Goal: Information Seeking & Learning: Understand process/instructions

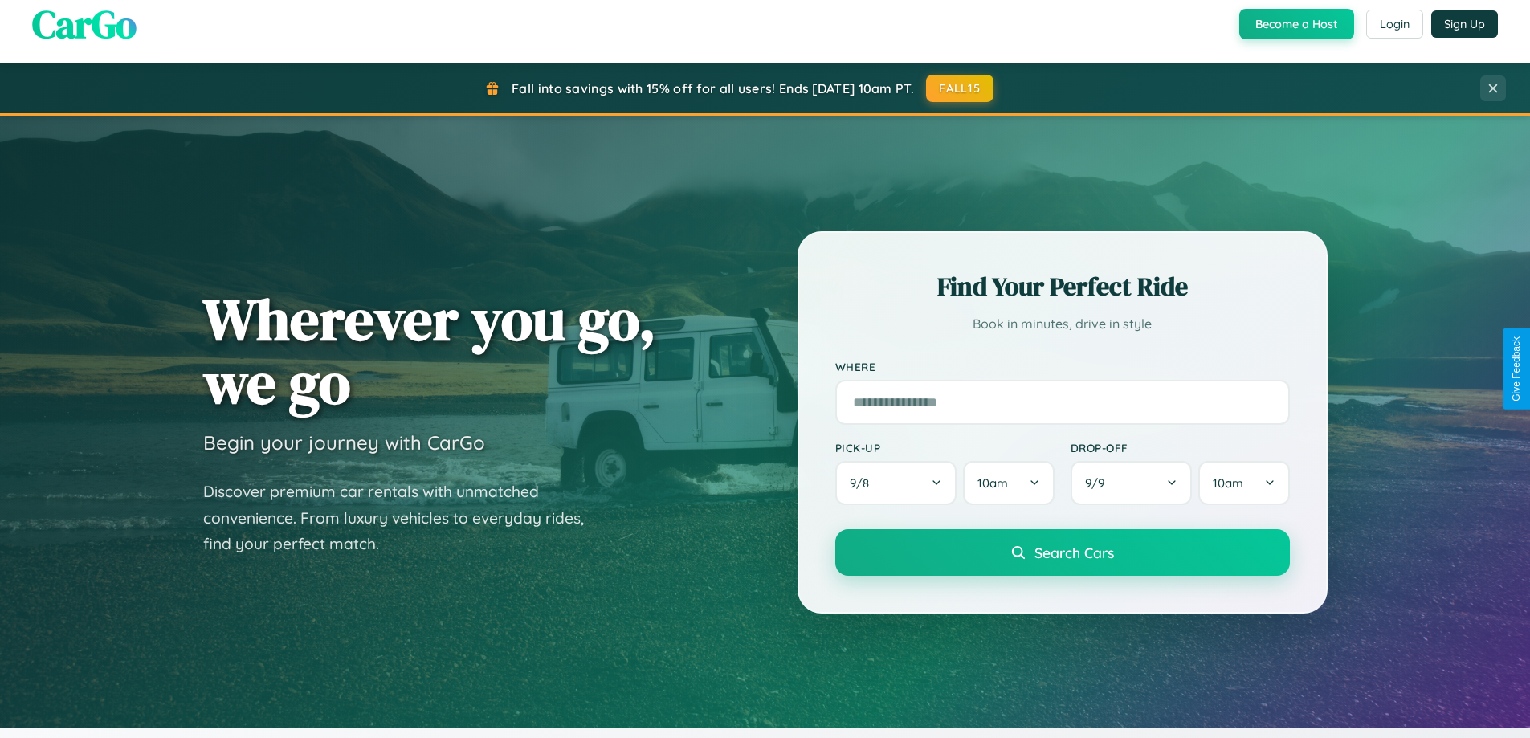
scroll to position [1105, 0]
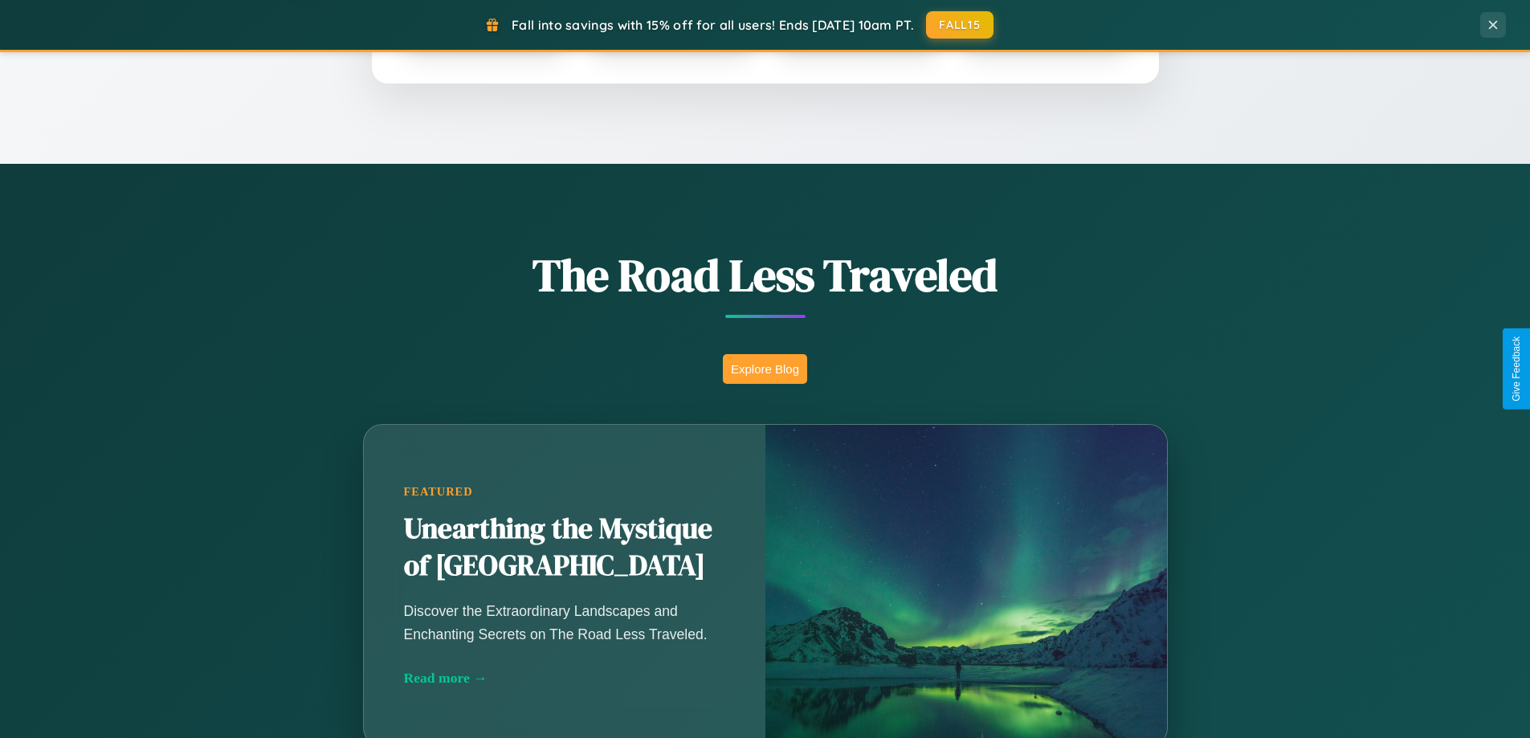
click at [765, 369] on button "Explore Blog" at bounding box center [765, 369] width 84 height 30
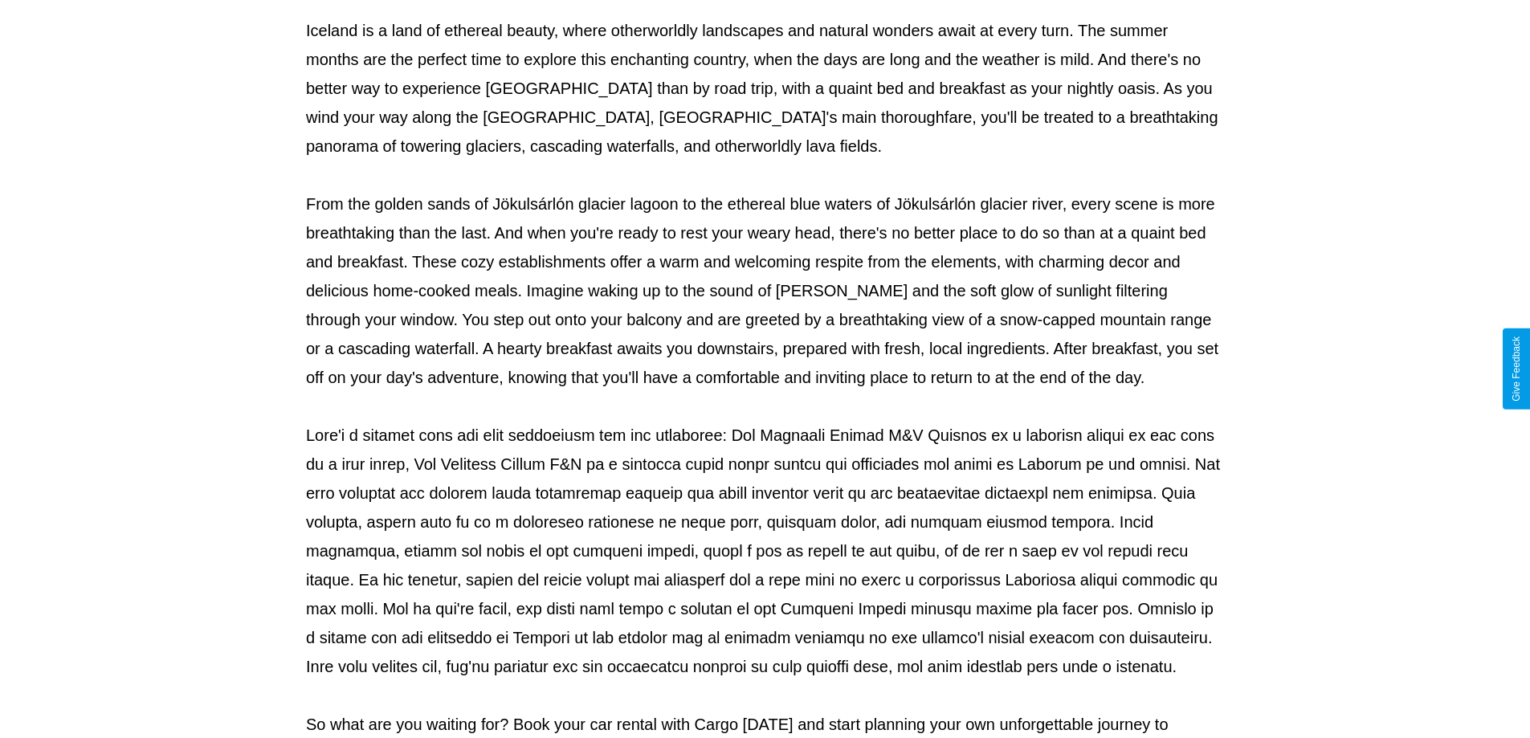
scroll to position [520, 0]
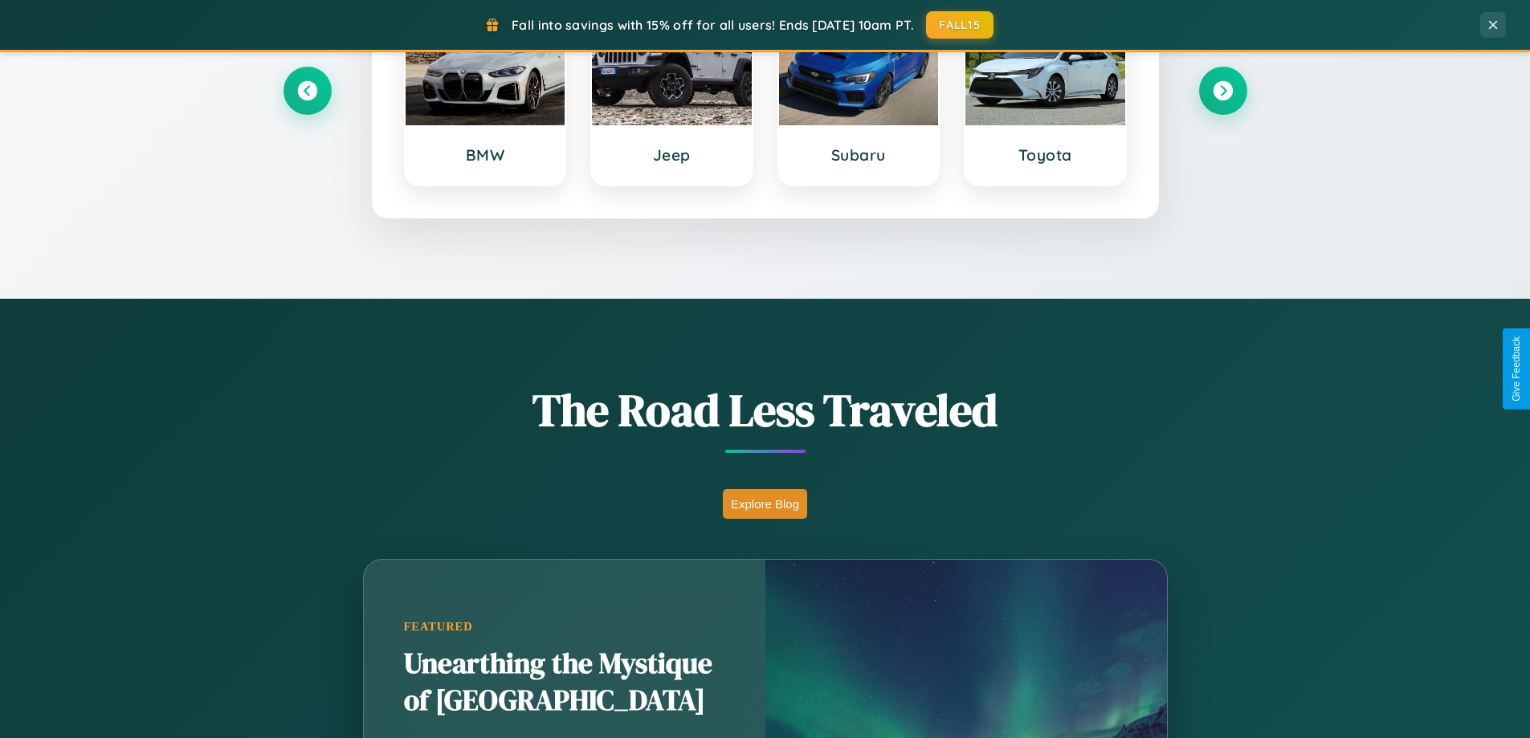
scroll to position [692, 0]
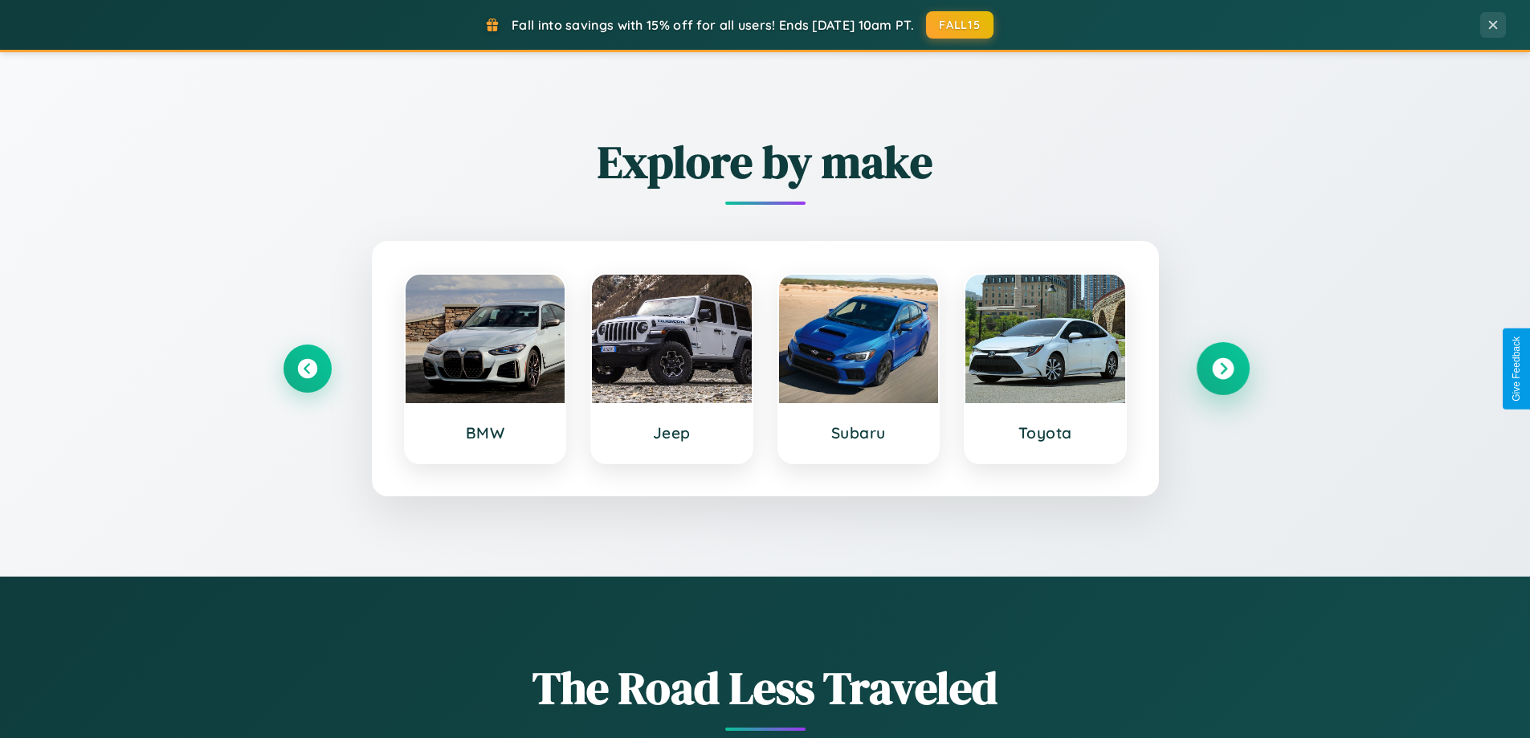
click at [1223, 369] on icon at bounding box center [1223, 369] width 22 height 22
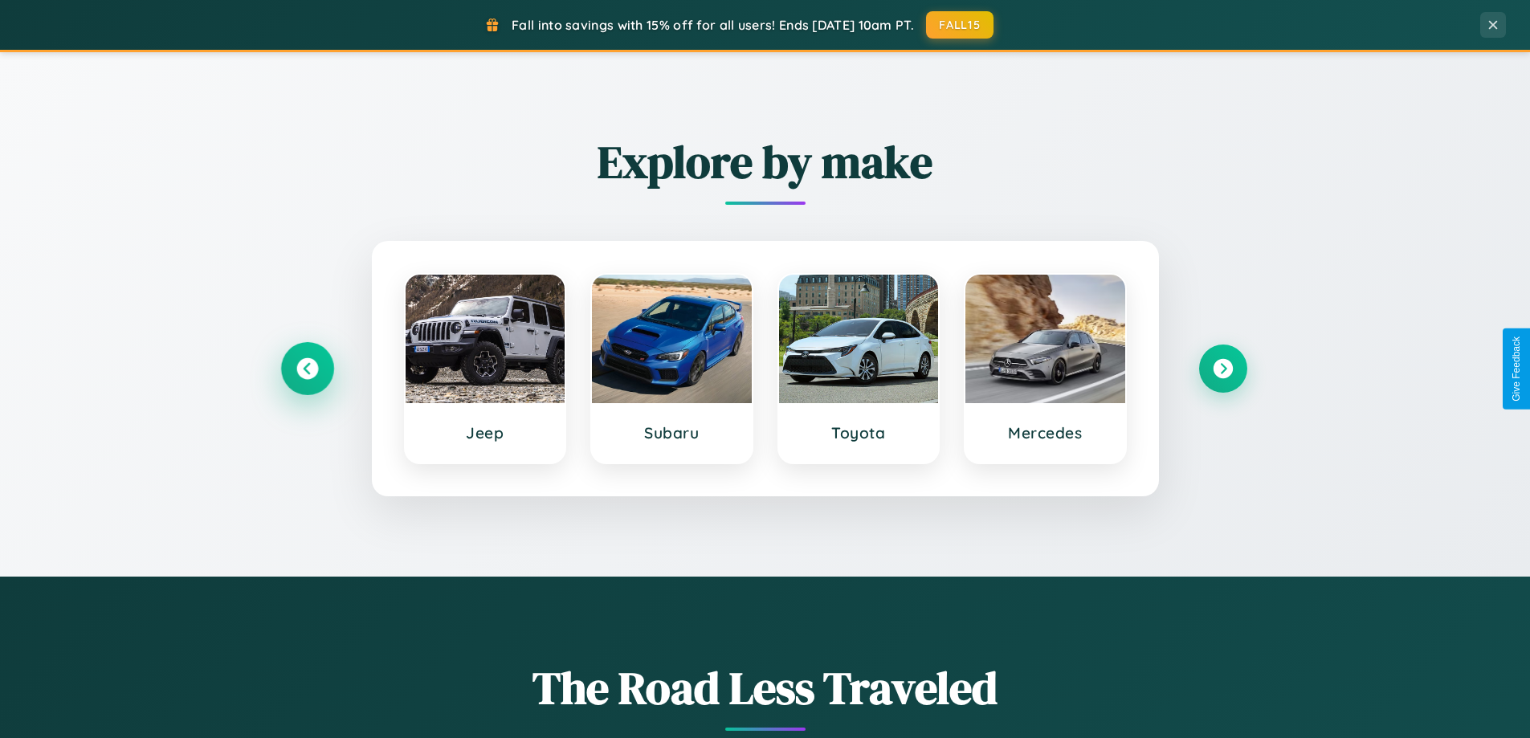
click at [307, 369] on icon at bounding box center [307, 369] width 22 height 22
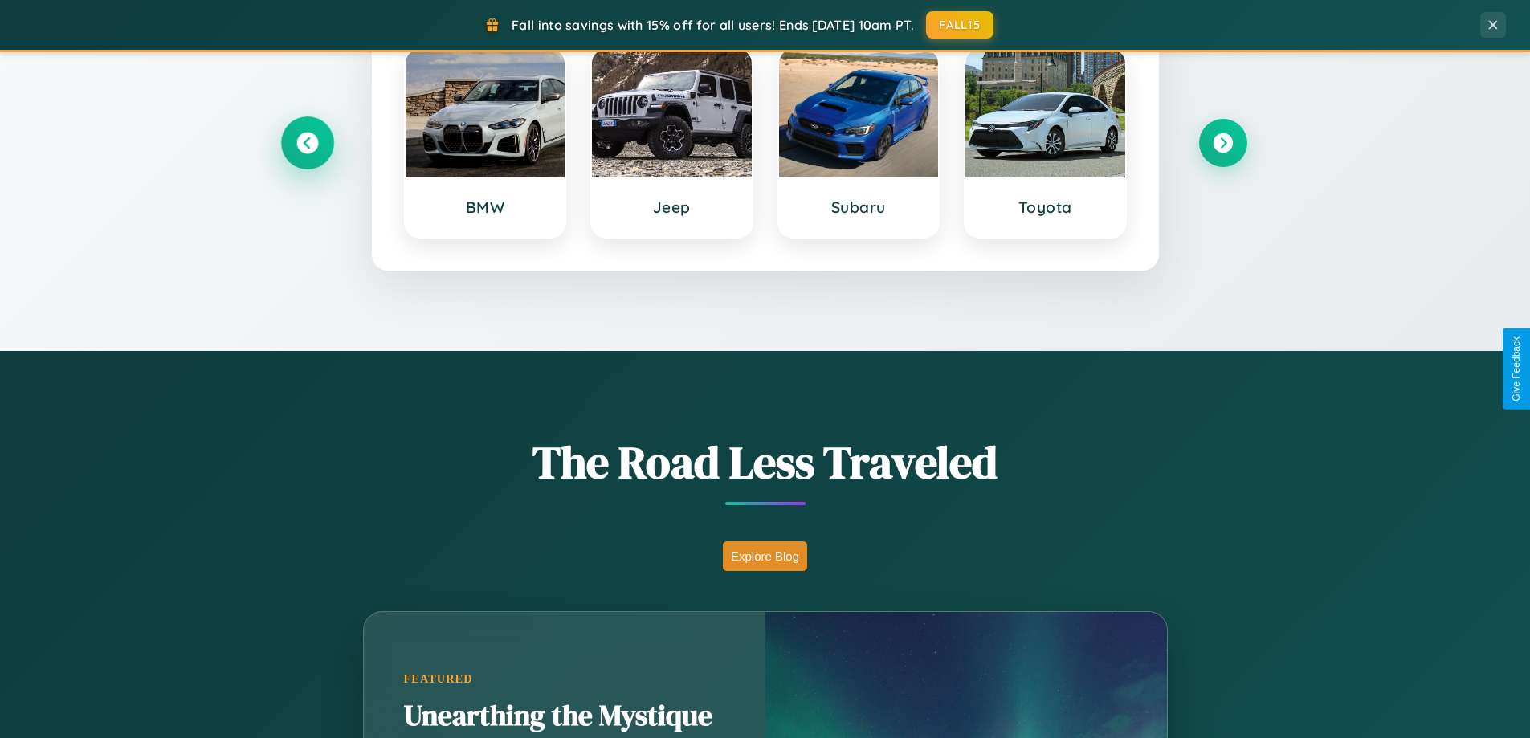
scroll to position [3091, 0]
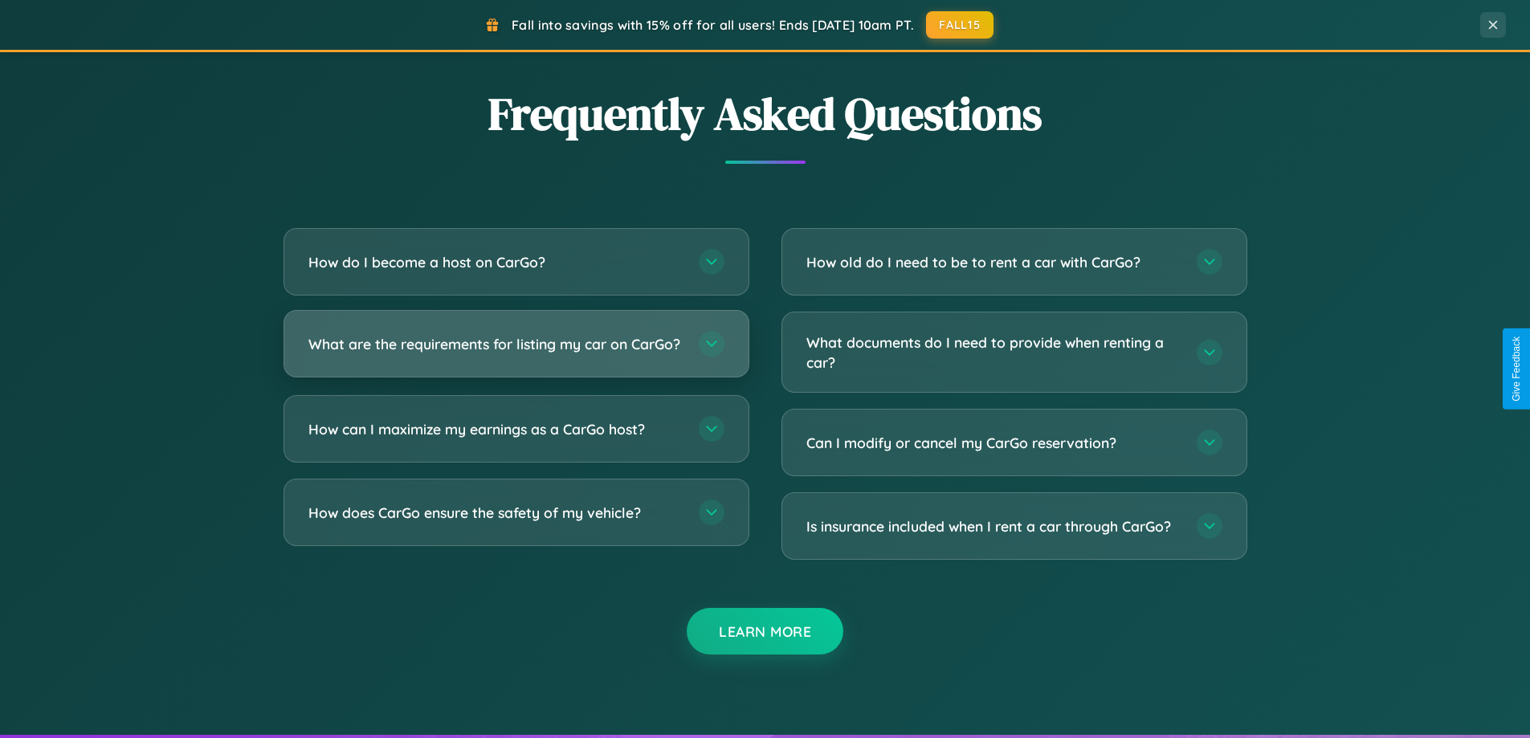
click at [516, 350] on h3 "What are the requirements for listing my car on CarGo?" at bounding box center [495, 344] width 374 height 20
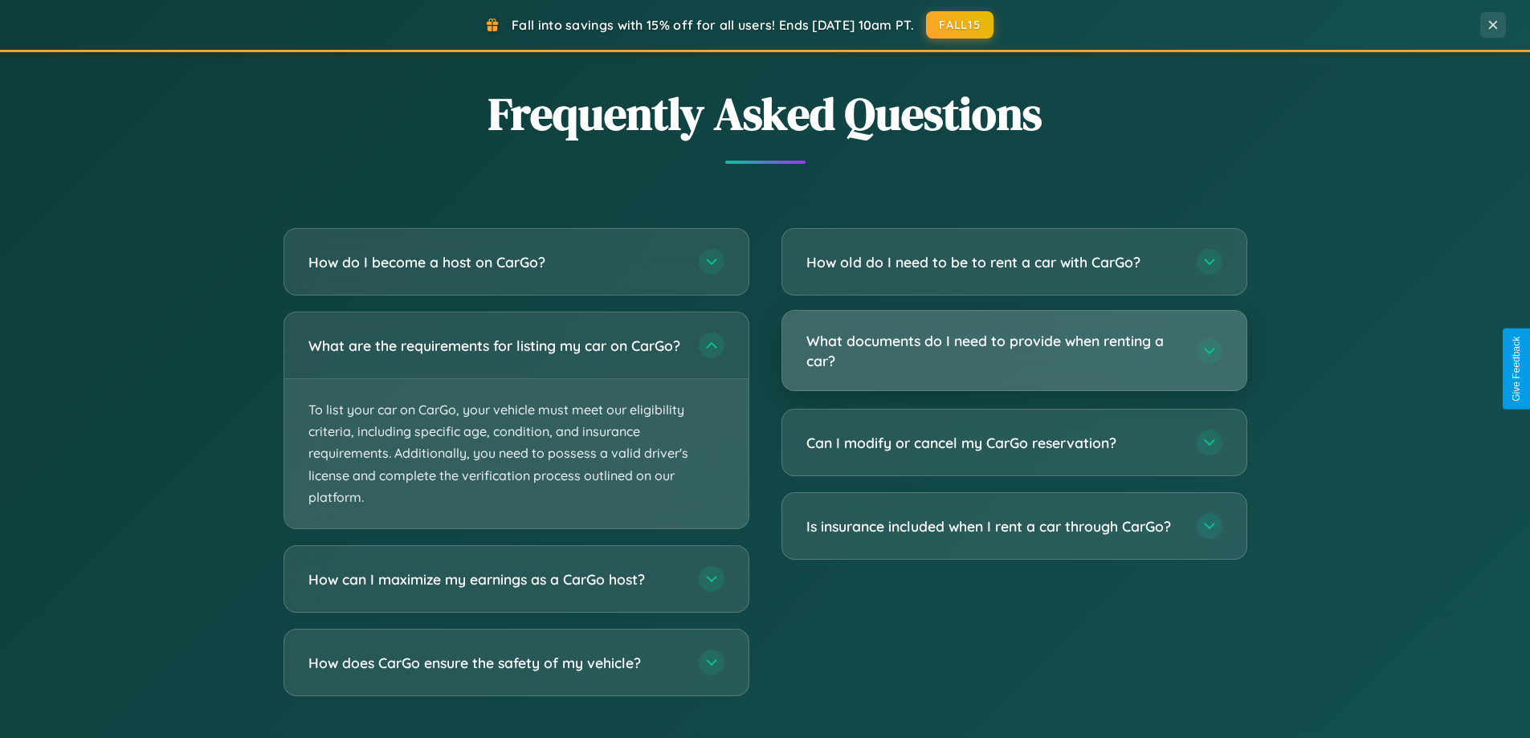
click at [1014, 351] on h3 "What documents do I need to provide when renting a car?" at bounding box center [993, 350] width 374 height 39
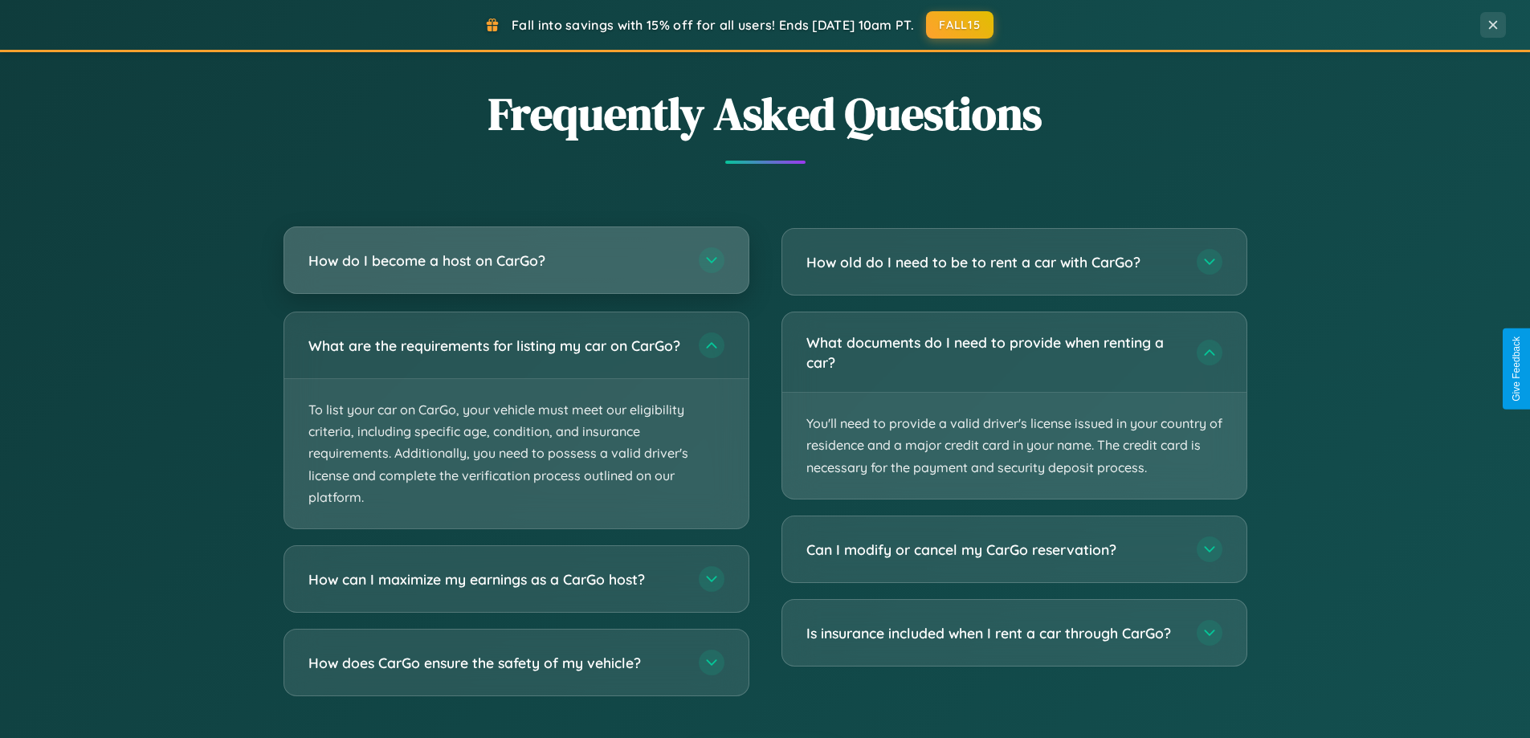
click at [516, 260] on h3 "How do I become a host on CarGo?" at bounding box center [495, 261] width 374 height 20
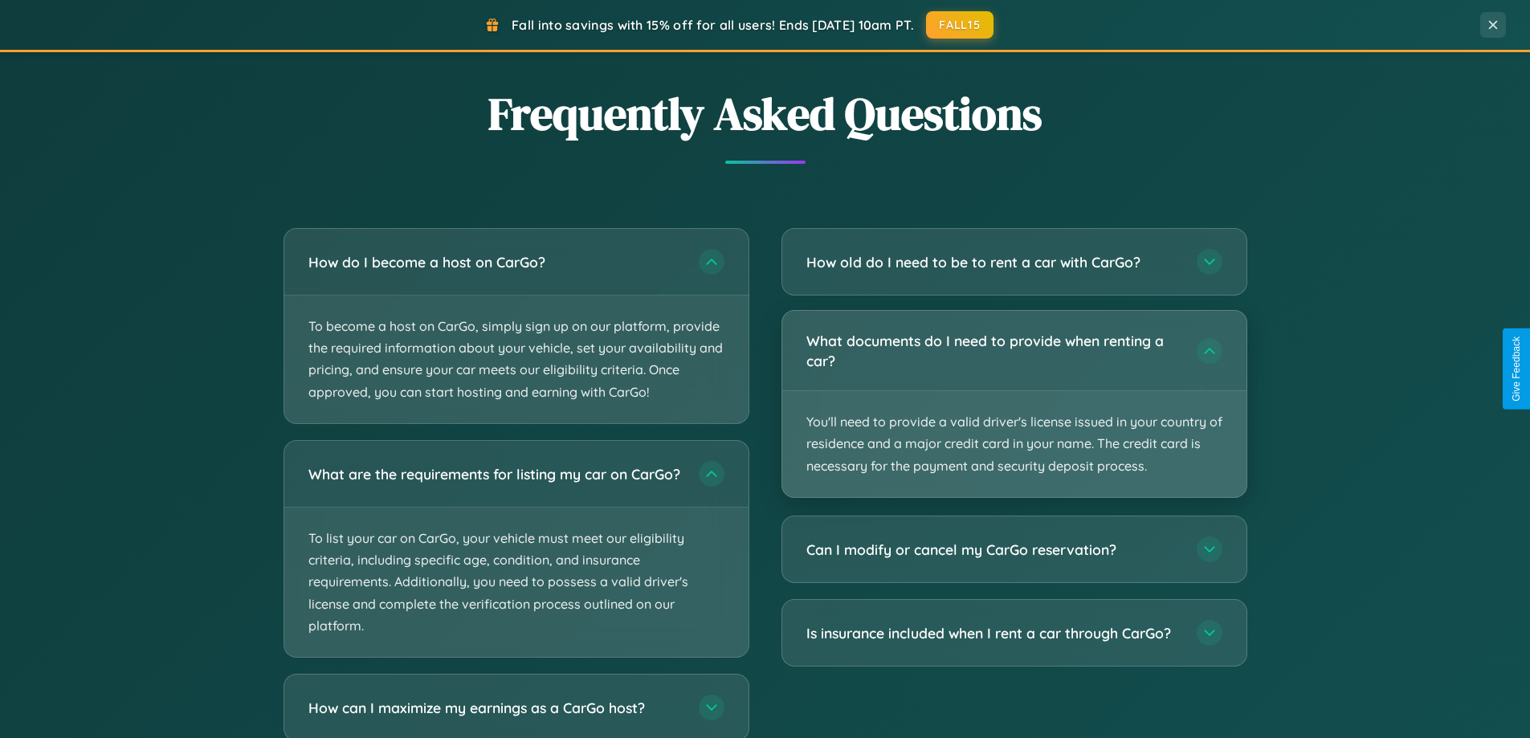
click at [1014, 403] on p "You'll need to provide a valid driver's license issued in your country of resid…" at bounding box center [1014, 444] width 464 height 106
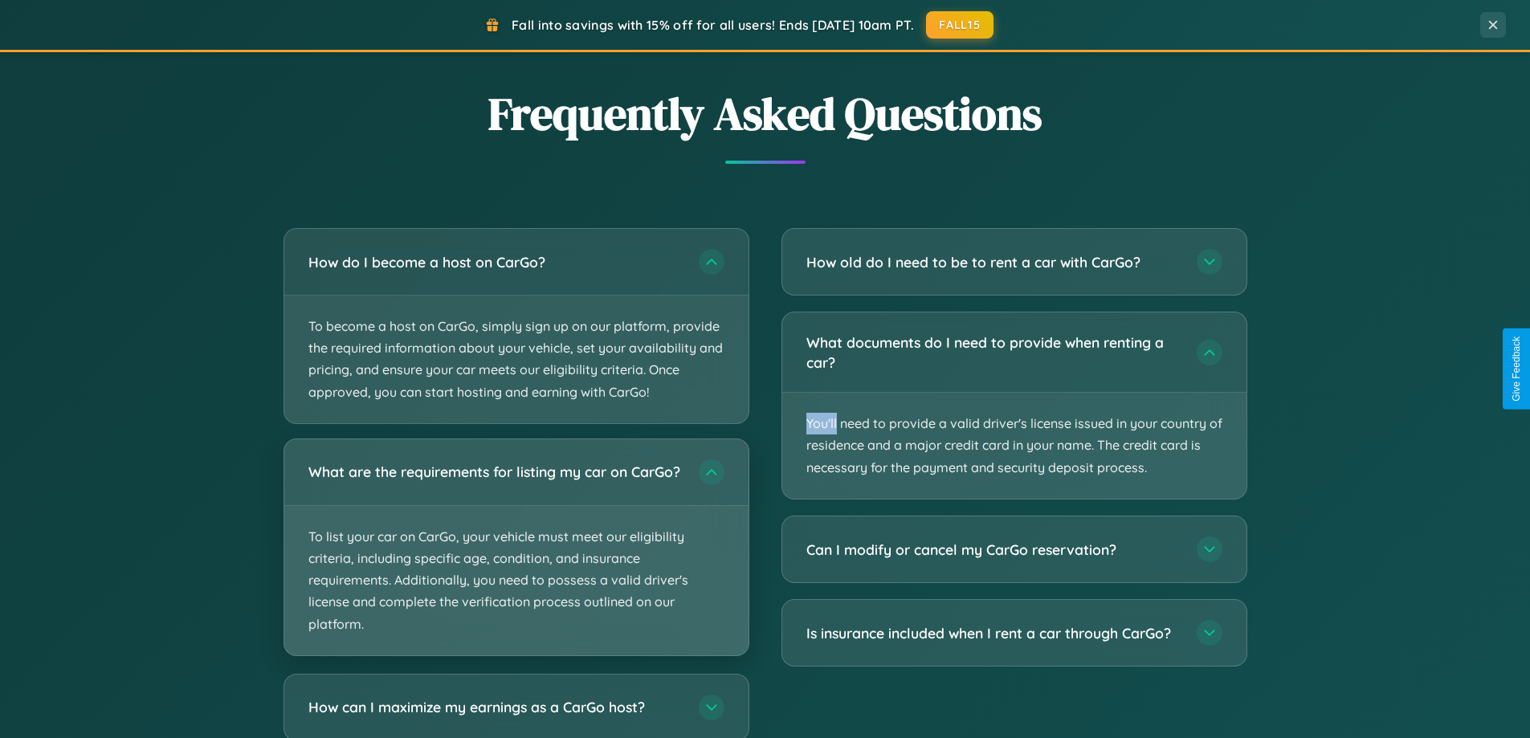
click at [516, 554] on p "To list your car on CarGo, your vehicle must meet our eligibility criteria, inc…" at bounding box center [516, 580] width 464 height 149
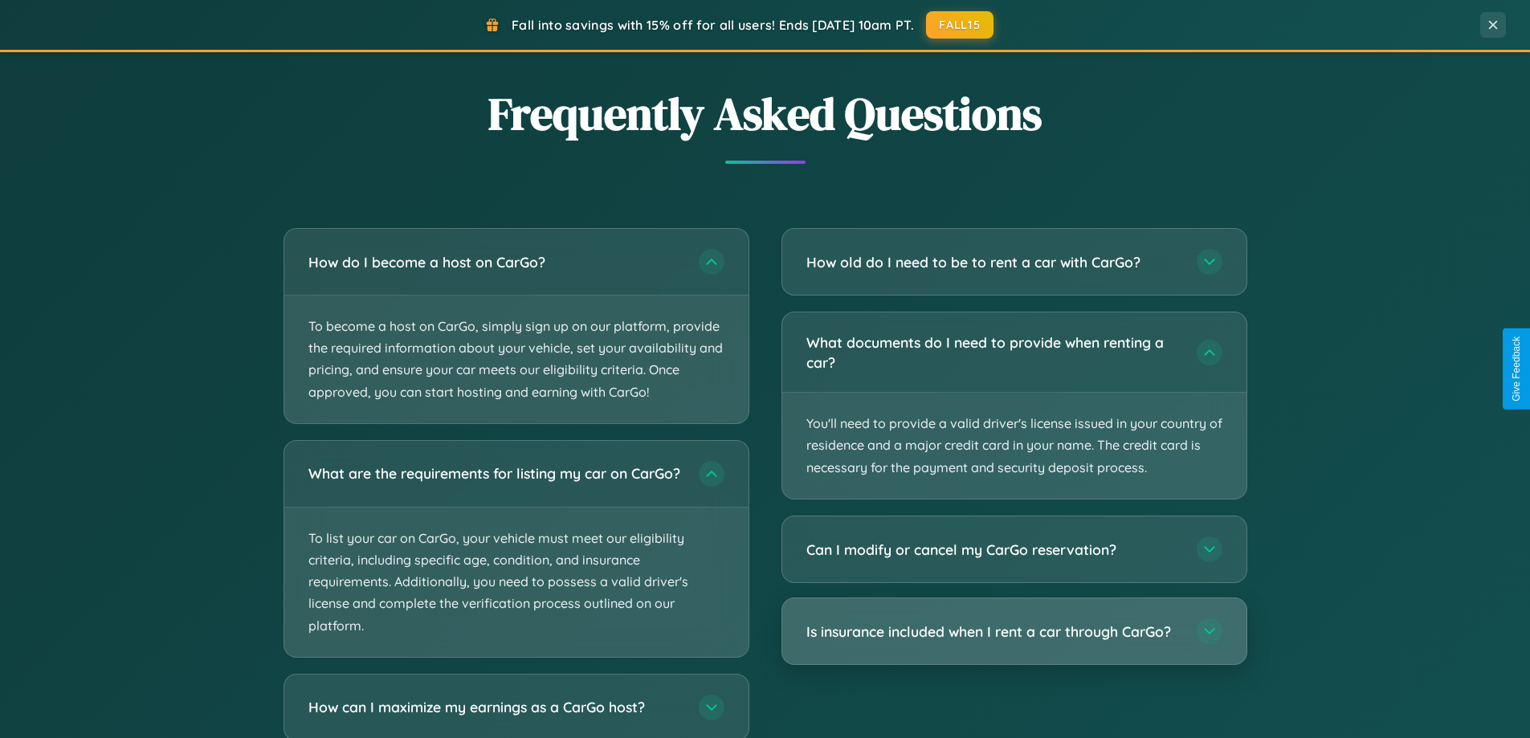
click at [1014, 632] on h3 "Is insurance included when I rent a car through CarGo?" at bounding box center [993, 632] width 374 height 20
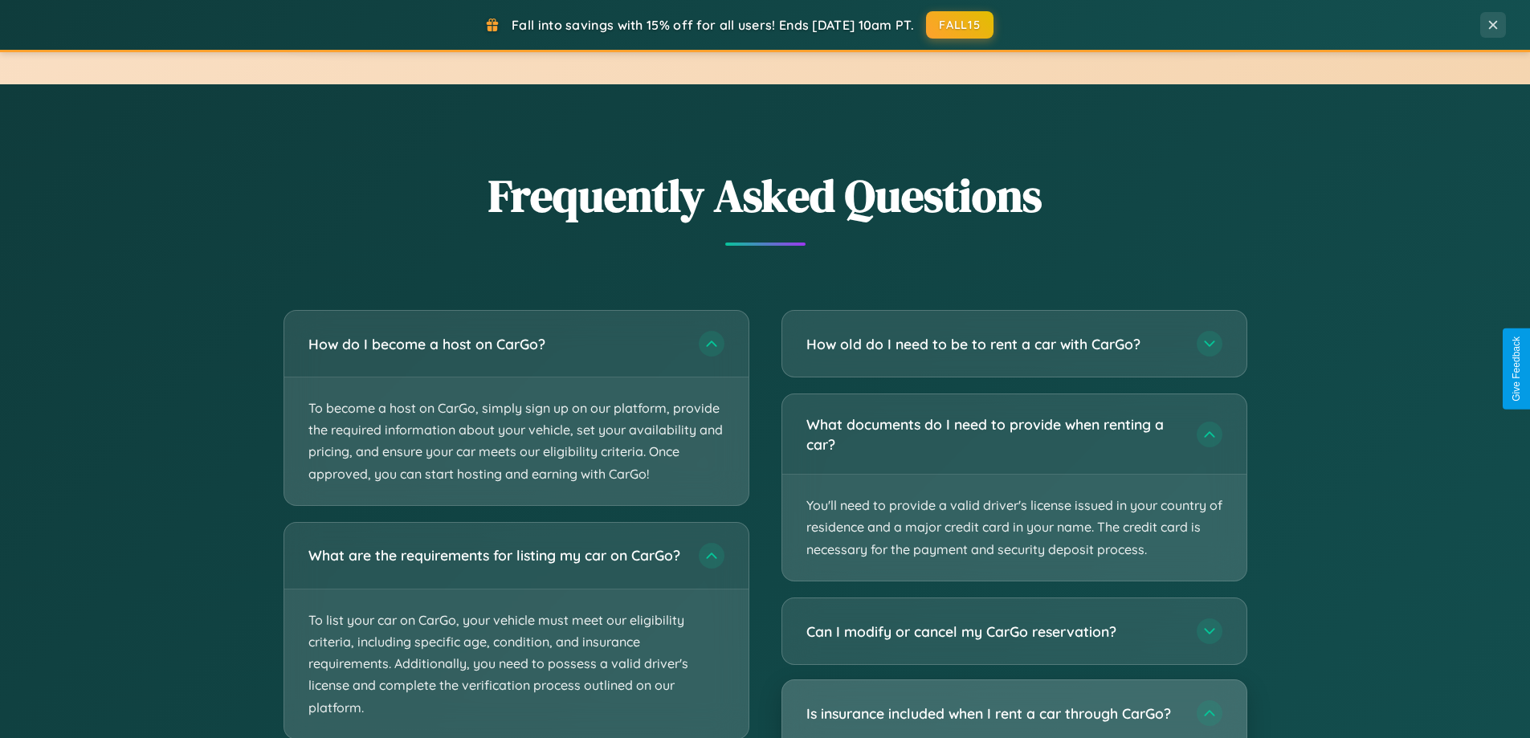
scroll to position [2581, 0]
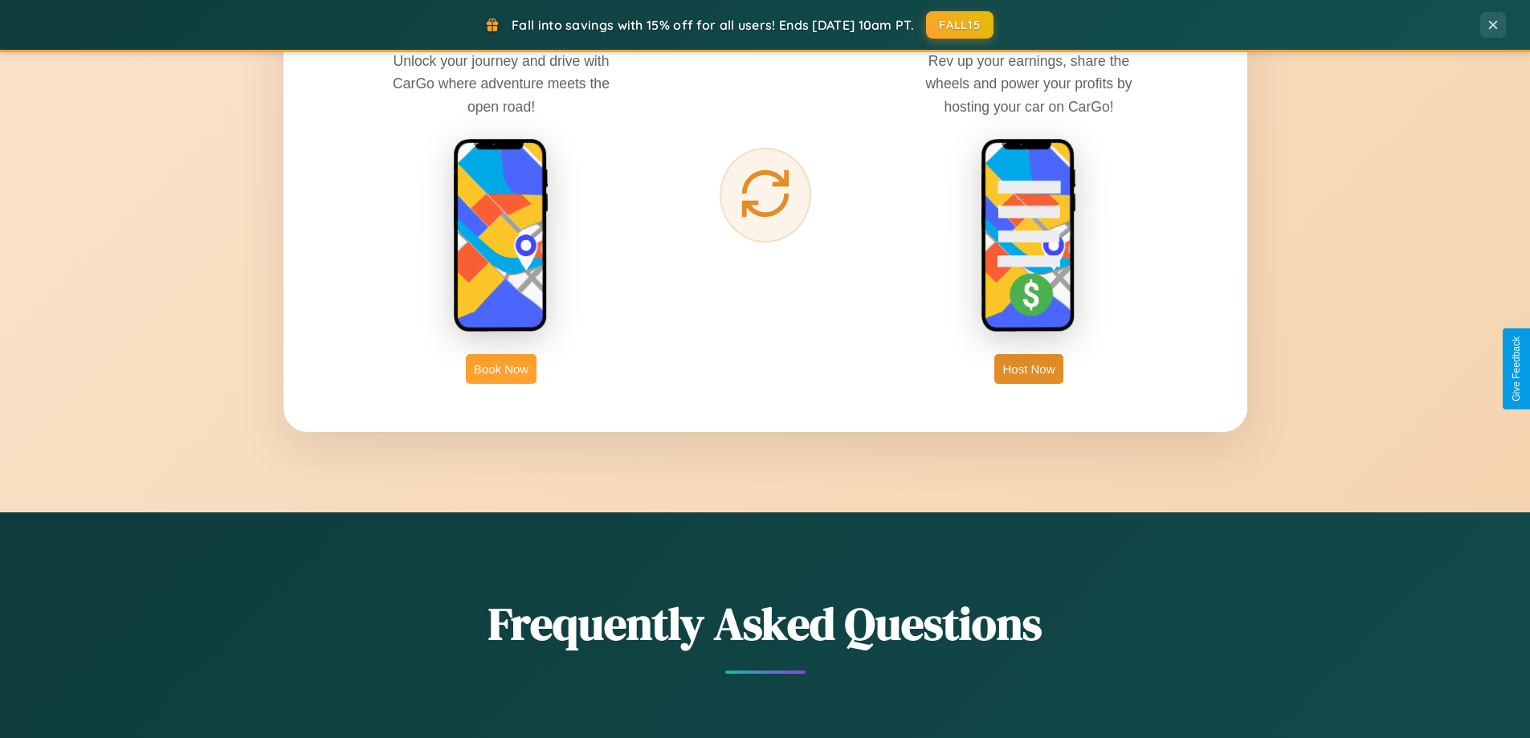
click at [501, 369] on button "Book Now" at bounding box center [501, 369] width 71 height 30
